Goal: Communication & Community: Answer question/provide support

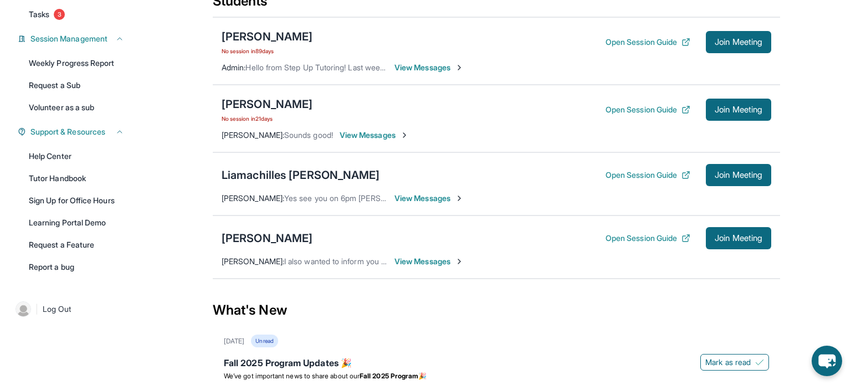
scroll to position [164, 0]
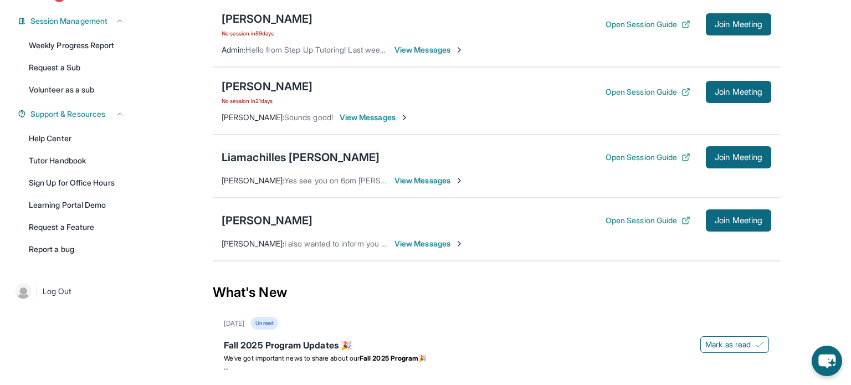
click at [248, 160] on div "Liamachilles [PERSON_NAME]" at bounding box center [301, 158] width 159 height 16
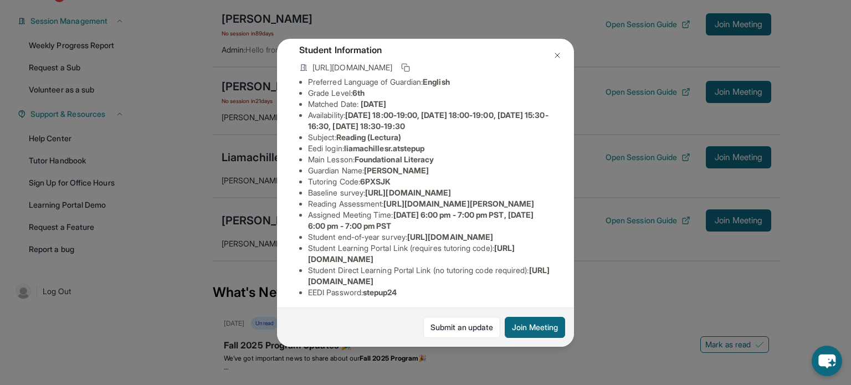
scroll to position [169, 0]
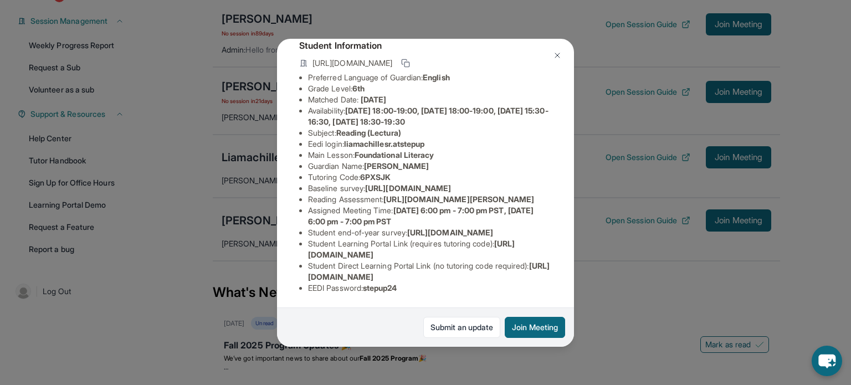
drag, startPoint x: 308, startPoint y: 274, endPoint x: 544, endPoint y: 277, distance: 236.7
click at [544, 277] on li "Student Direct Learning Portal Link (no tutoring code required) : https://stude…" at bounding box center [430, 272] width 244 height 22
copy span "https://student-portal.stepuptutoring.org/student/6PXSJK"
click at [555, 55] on img at bounding box center [557, 55] width 9 height 9
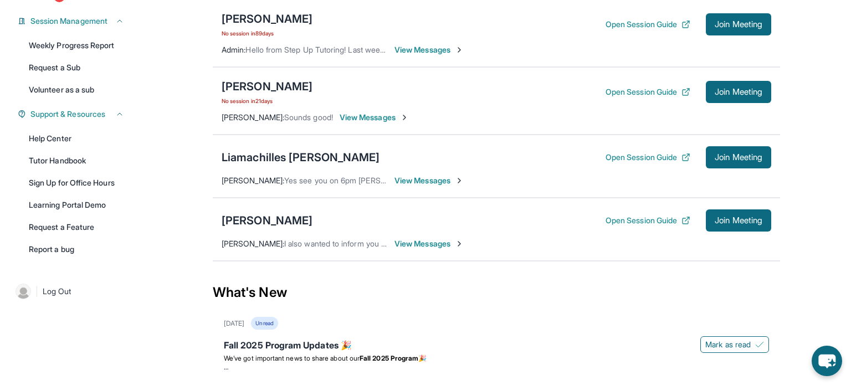
click at [425, 173] on div "Liamachilles Robinos Open Session Guide Join Meeting Lowela Robinos : Yes see y…" at bounding box center [497, 166] width 568 height 63
click at [425, 177] on span "View Messages" at bounding box center [429, 180] width 69 height 11
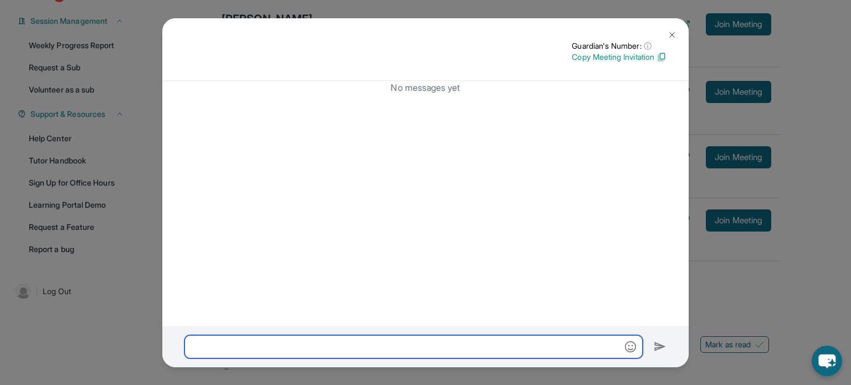
click at [400, 343] on input "text" at bounding box center [414, 346] width 458 height 23
paste input "**********"
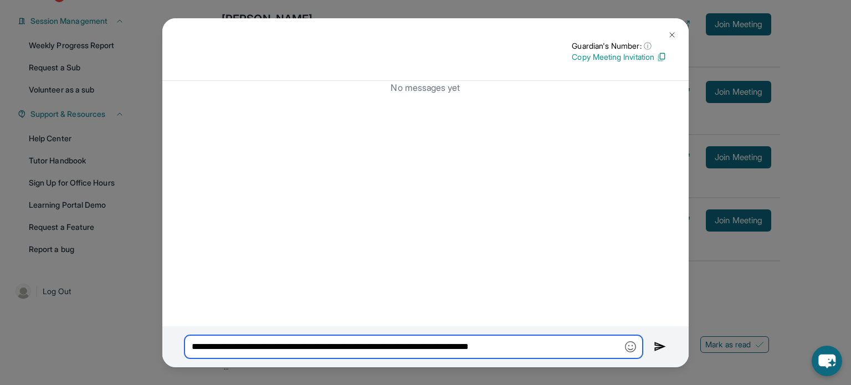
type input "**********"
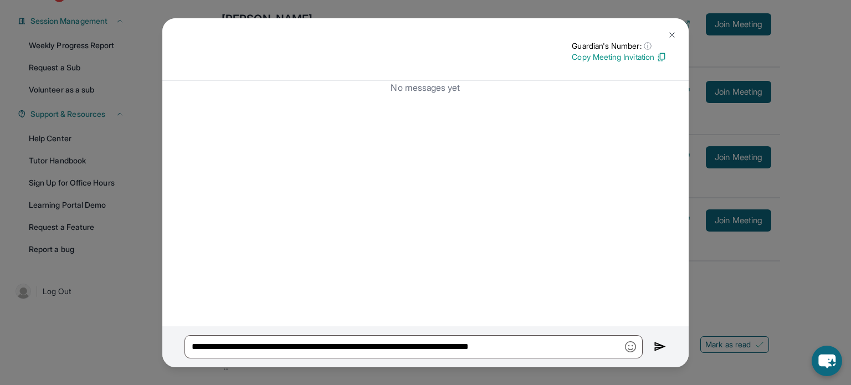
click at [658, 349] on img at bounding box center [660, 346] width 13 height 13
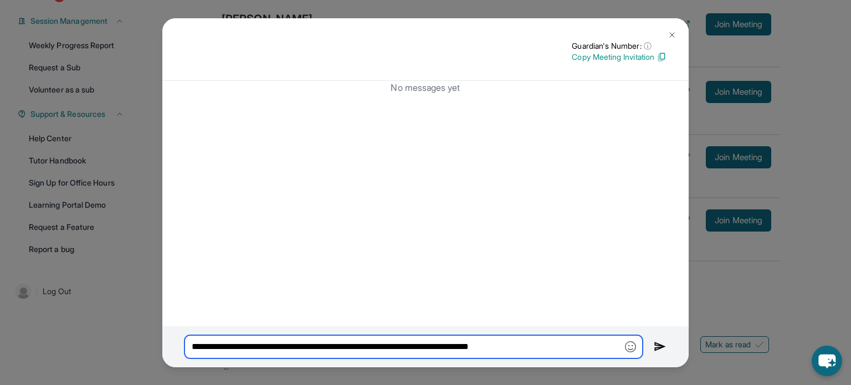
drag, startPoint x: 559, startPoint y: 346, endPoint x: 171, endPoint y: 344, distance: 388.0
click at [171, 344] on div "**********" at bounding box center [425, 347] width 527 height 41
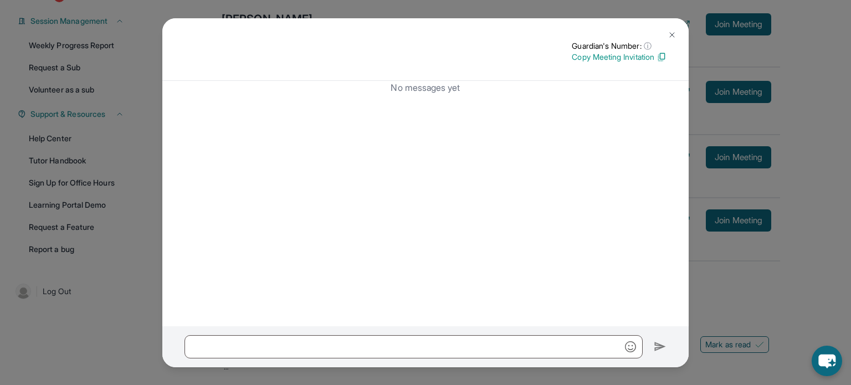
click at [672, 39] on button at bounding box center [672, 35] width 22 height 22
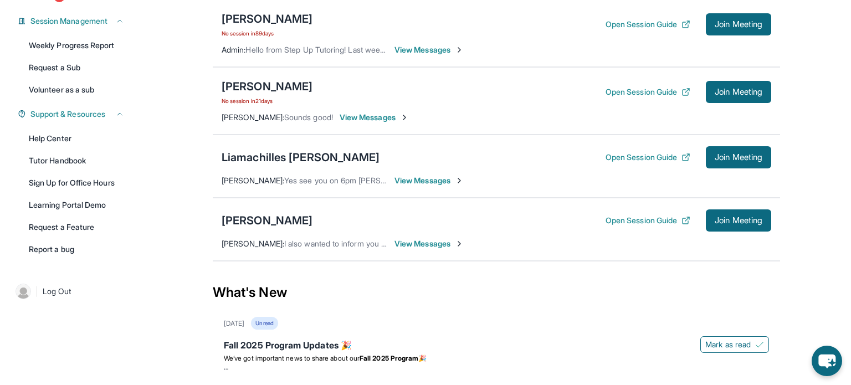
click at [366, 181] on span "Yes see you on 6pm Liam he is excited" at bounding box center [375, 180] width 182 height 9
click at [396, 178] on span "View Messages" at bounding box center [429, 180] width 69 height 11
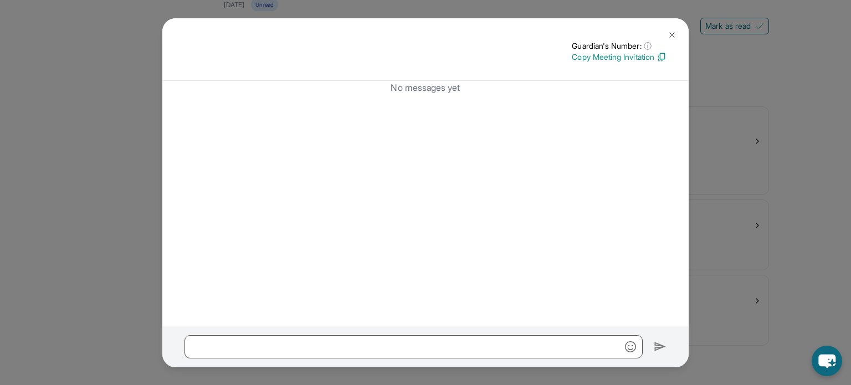
scroll to position [0, 0]
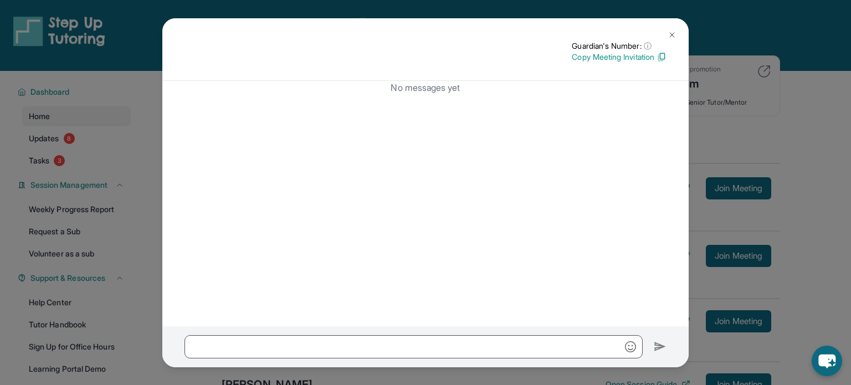
click at [671, 34] on img at bounding box center [672, 34] width 9 height 9
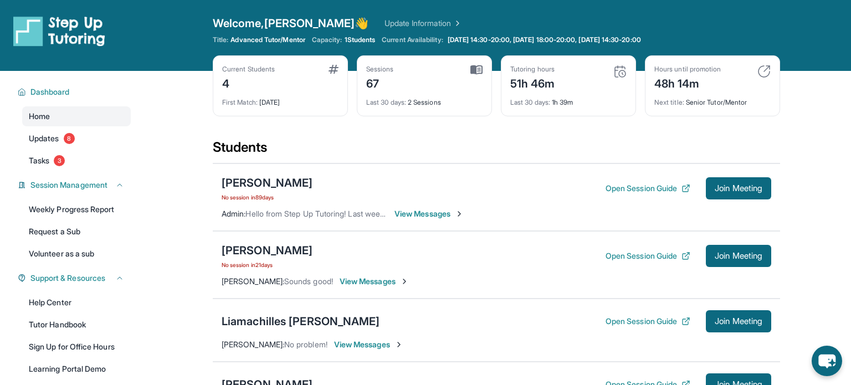
scroll to position [108, 0]
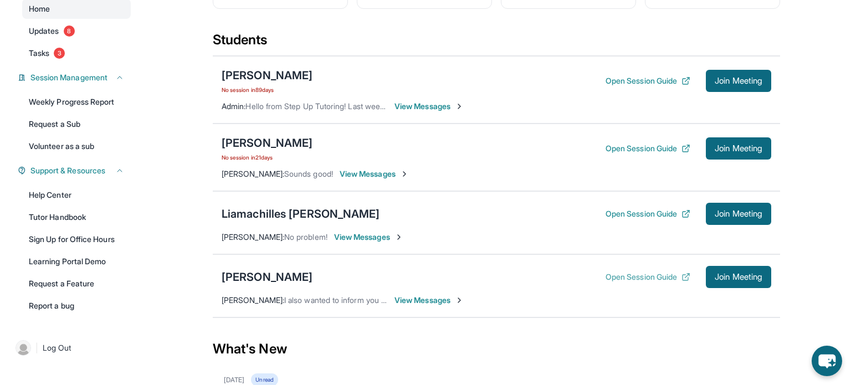
click at [642, 276] on button "Open Session Guide" at bounding box center [648, 277] width 85 height 11
click at [745, 275] on span "Join Meeting" at bounding box center [739, 277] width 48 height 7
